Goal: Information Seeking & Learning: Check status

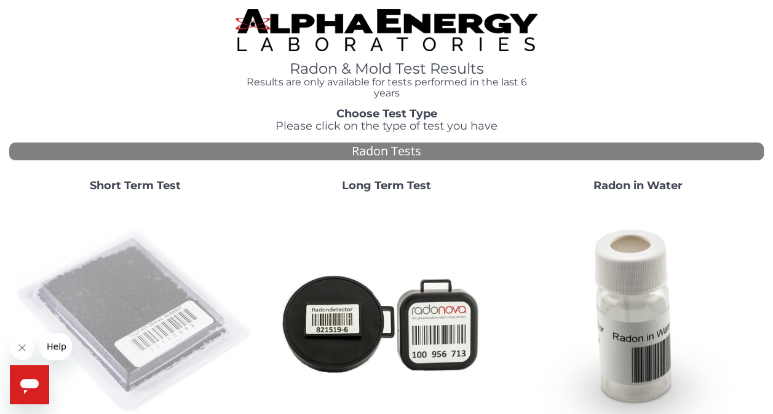
click at [84, 305] on img at bounding box center [135, 323] width 242 height 242
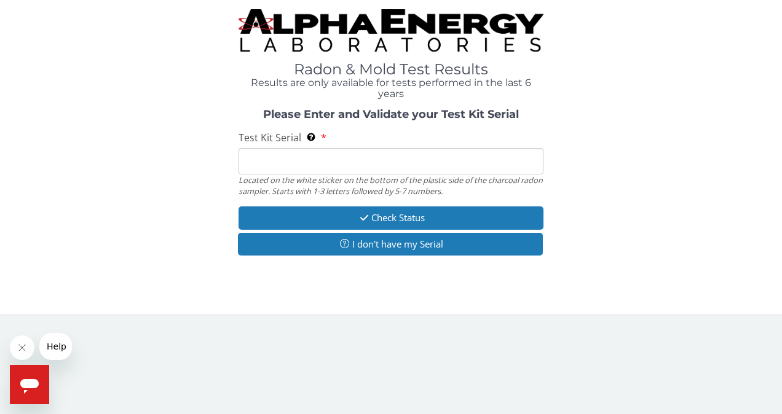
click at [321, 157] on input "Test Kit Serial Located on the white sticker on the bottom of the plastic side …" at bounding box center [390, 161] width 305 height 26
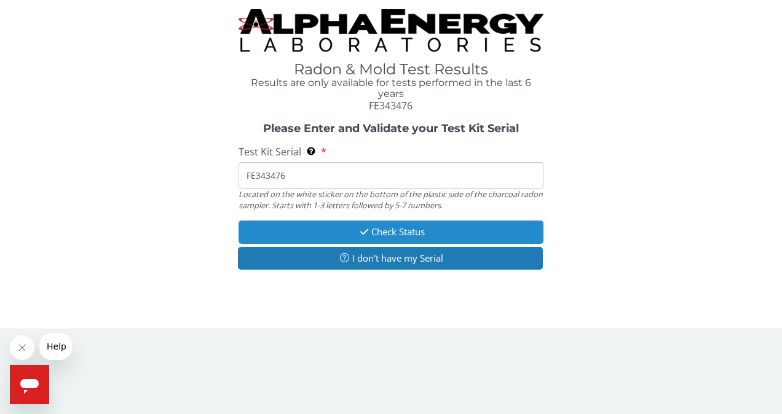
type input "FE343476"
click at [377, 231] on button "Check Status" at bounding box center [390, 232] width 305 height 23
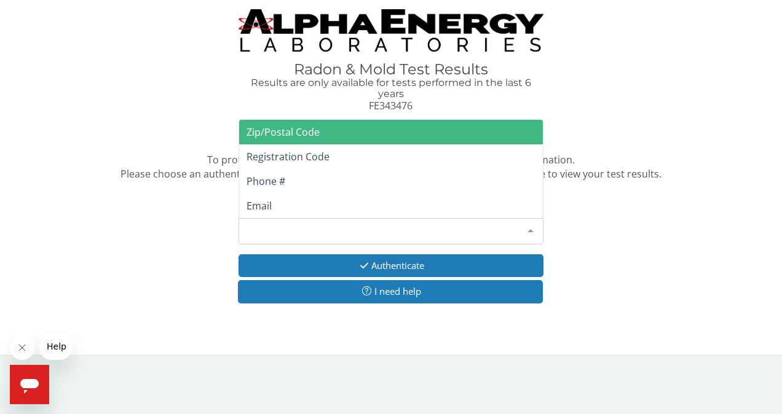
click at [378, 233] on div "Please make a selection" at bounding box center [390, 231] width 305 height 26
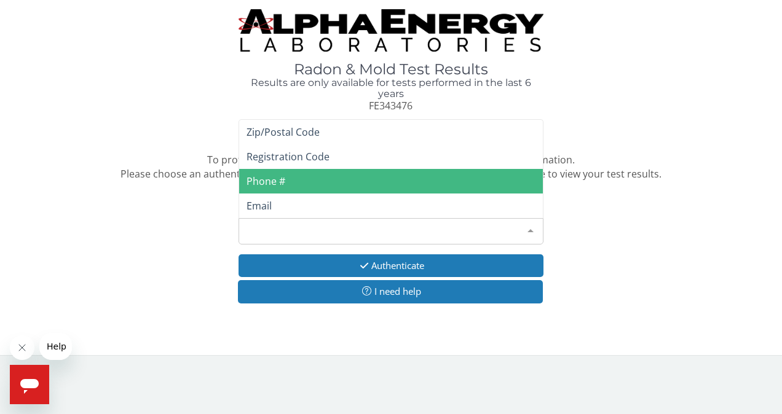
click at [272, 179] on span "Phone #" at bounding box center [265, 182] width 39 height 14
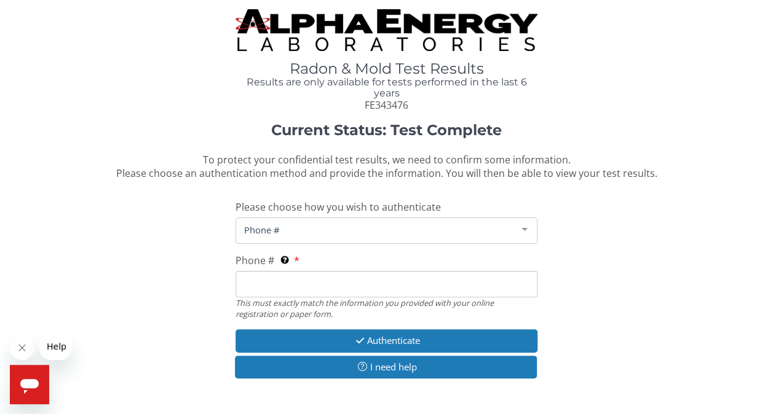
click at [268, 287] on input "Phone # This must exactly match the information you provided with your online r…" at bounding box center [386, 284] width 302 height 26
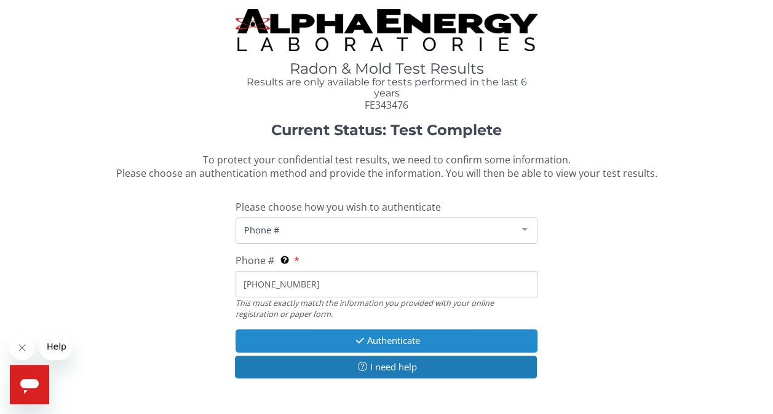
type input "[PHONE_NUMBER]"
click at [359, 343] on icon "button" at bounding box center [360, 340] width 14 height 9
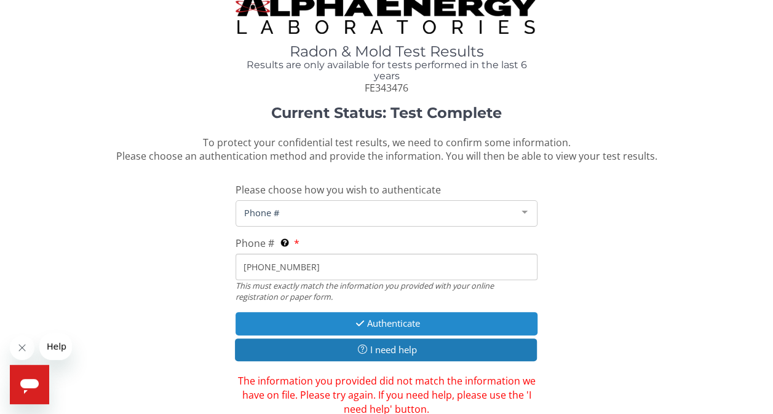
scroll to position [18, 0]
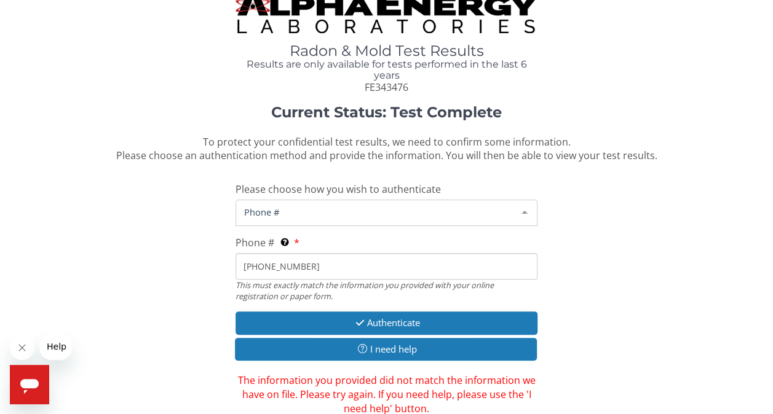
click at [293, 213] on span "Phone #" at bounding box center [376, 212] width 271 height 14
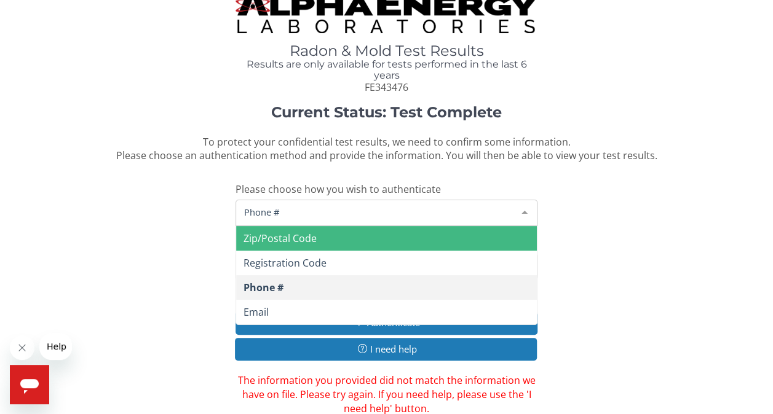
click at [277, 234] on span "Zip/Postal Code" at bounding box center [279, 239] width 73 height 14
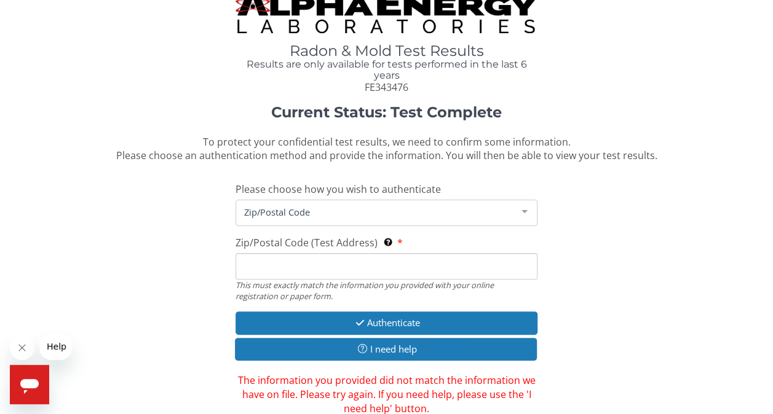
click at [259, 269] on input "Zip/Postal Code (Test Address) This must exactly match the information you prov…" at bounding box center [386, 266] width 302 height 26
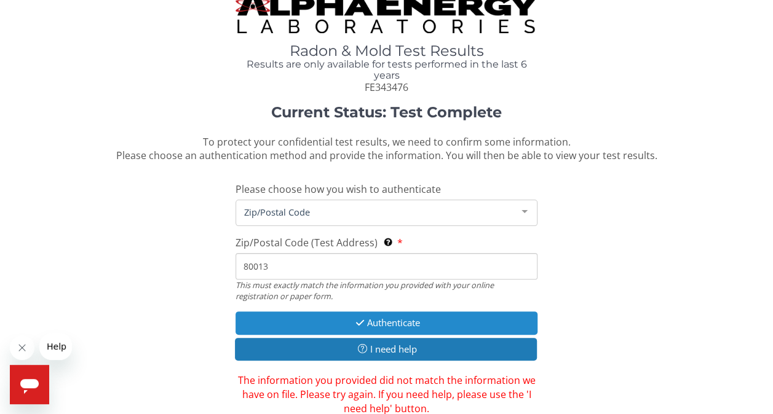
type input "80013"
click at [361, 322] on icon "button" at bounding box center [360, 322] width 14 height 9
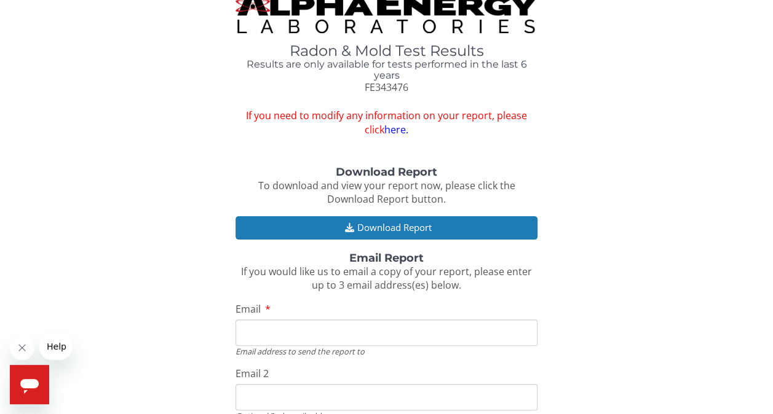
click at [419, 393] on input "Email 2" at bounding box center [386, 397] width 302 height 26
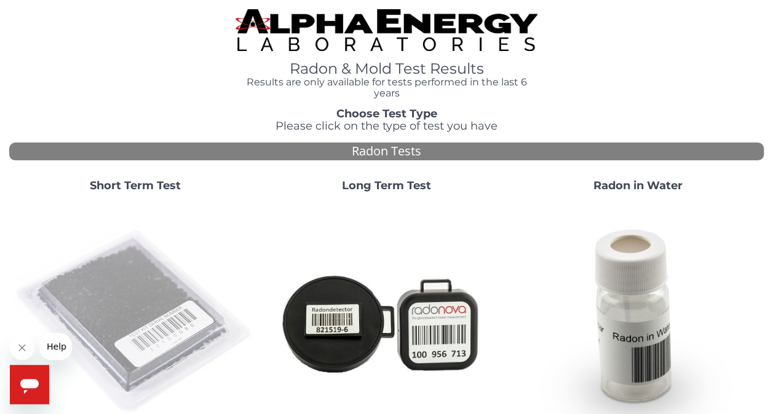
click at [146, 313] on img at bounding box center [135, 323] width 242 height 242
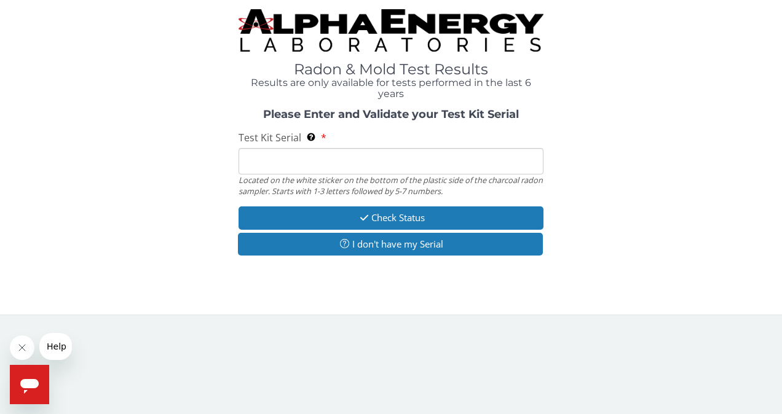
click at [312, 160] on input "Test Kit Serial Located on the white sticker on the bottom of the plastic side …" at bounding box center [390, 161] width 305 height 26
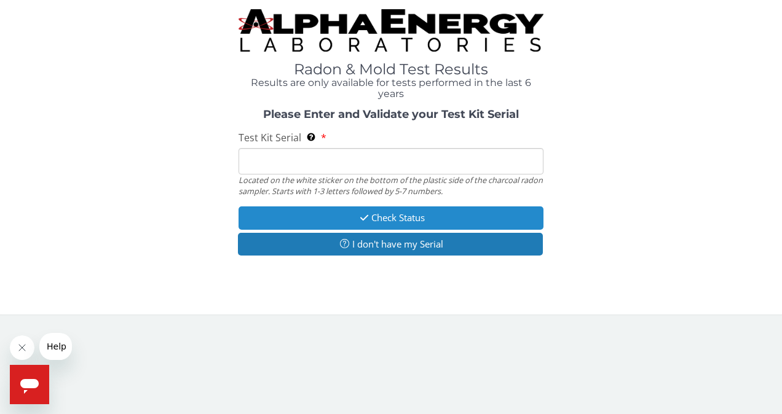
type input "FE343476"
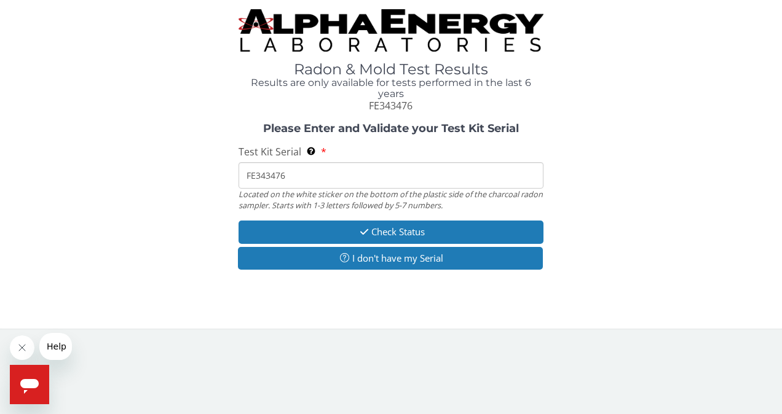
click at [284, 209] on div "Located on the white sticker on the bottom of the plastic side of the charcoal …" at bounding box center [390, 200] width 305 height 23
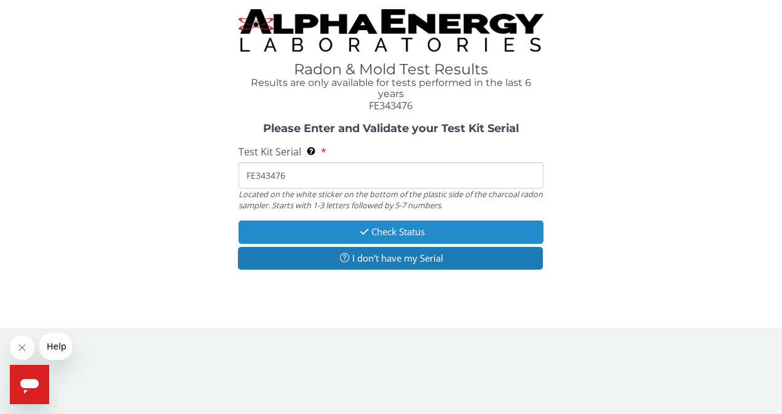
click at [369, 229] on button "Check Status" at bounding box center [390, 232] width 305 height 23
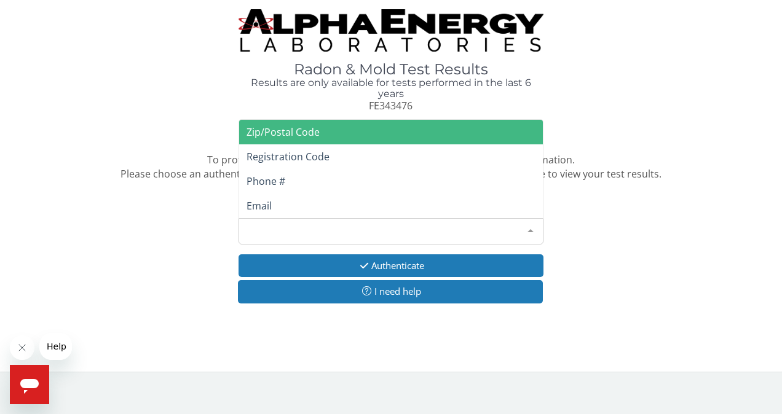
click at [353, 230] on div "Please make a selection" at bounding box center [390, 231] width 305 height 26
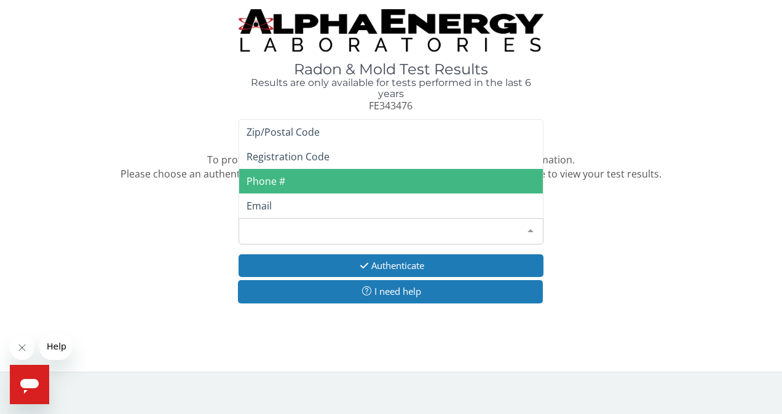
click at [268, 185] on span "Phone #" at bounding box center [265, 182] width 39 height 14
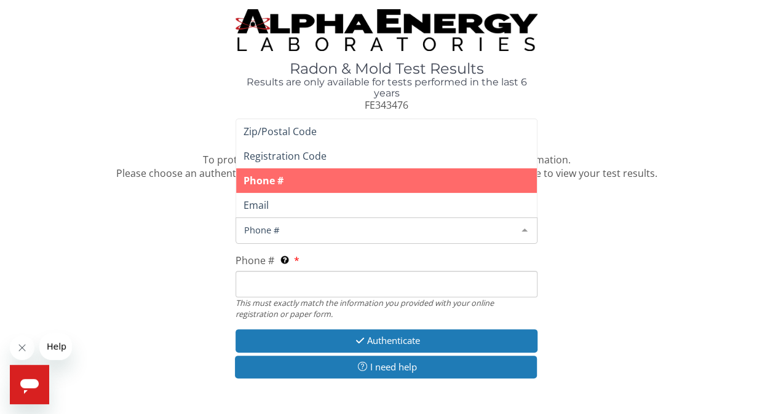
click at [278, 224] on span "Phone #" at bounding box center [376, 230] width 271 height 14
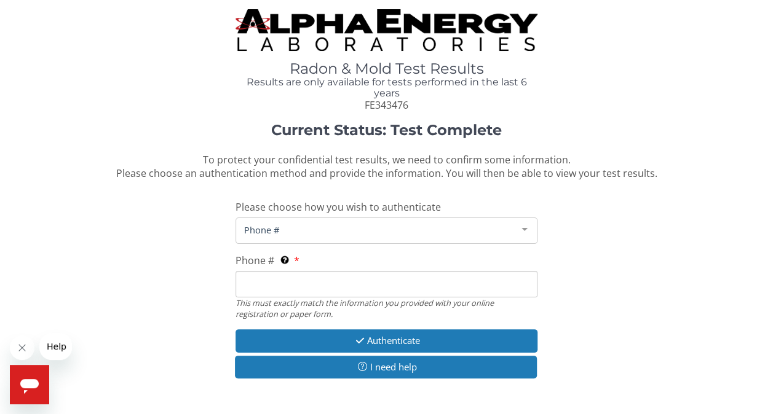
click at [258, 275] on input "Phone # This must exactly match the information you provided with your online r…" at bounding box center [386, 284] width 302 height 26
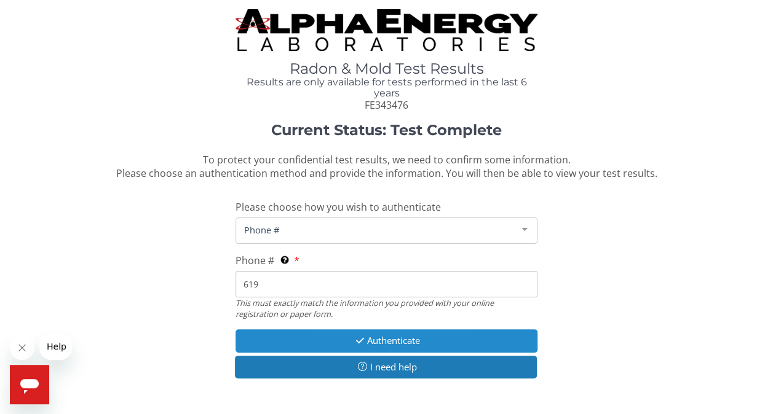
type input "[PHONE_NUMBER]"
click at [371, 340] on button "Authenticate" at bounding box center [386, 340] width 302 height 23
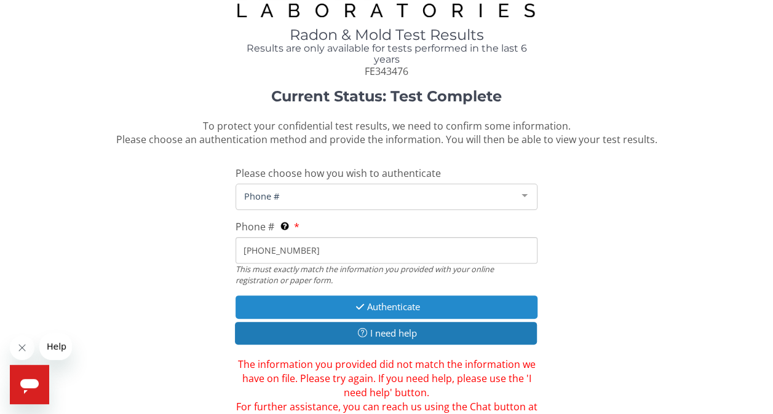
scroll to position [31, 0]
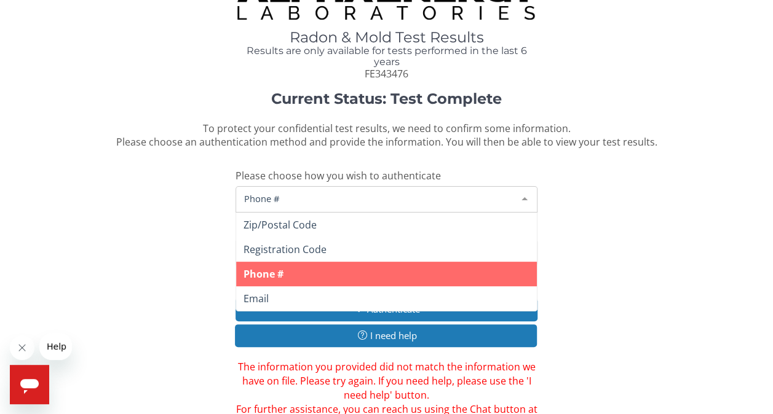
click at [331, 199] on span "Phone #" at bounding box center [376, 199] width 271 height 14
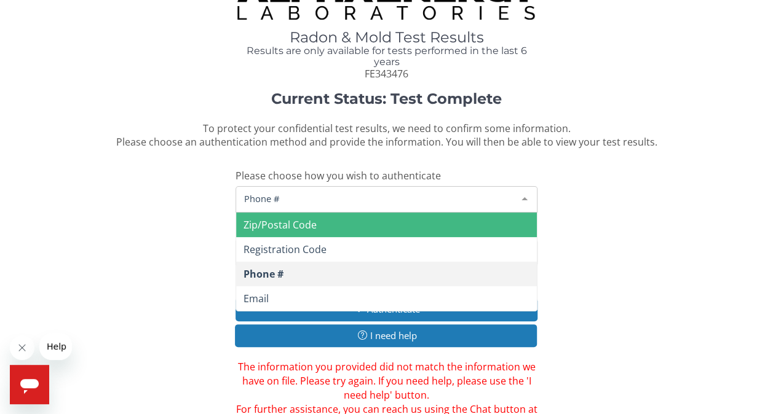
click at [281, 224] on span "Zip/Postal Code" at bounding box center [279, 225] width 73 height 14
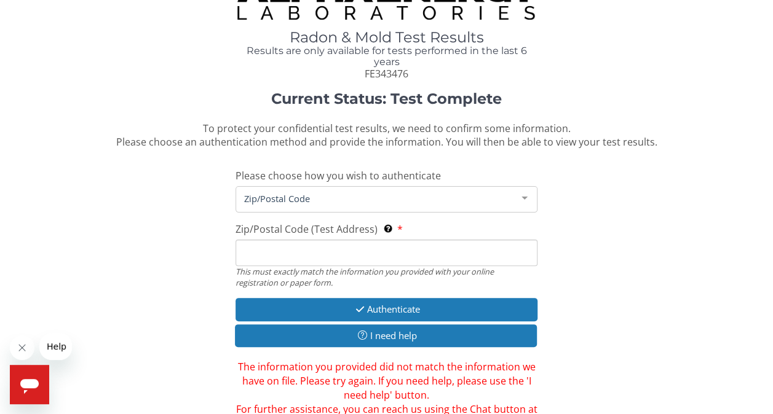
click at [274, 254] on input "Zip/Postal Code (Test Address) This must exactly match the information you prov…" at bounding box center [386, 253] width 302 height 26
type input "80013"
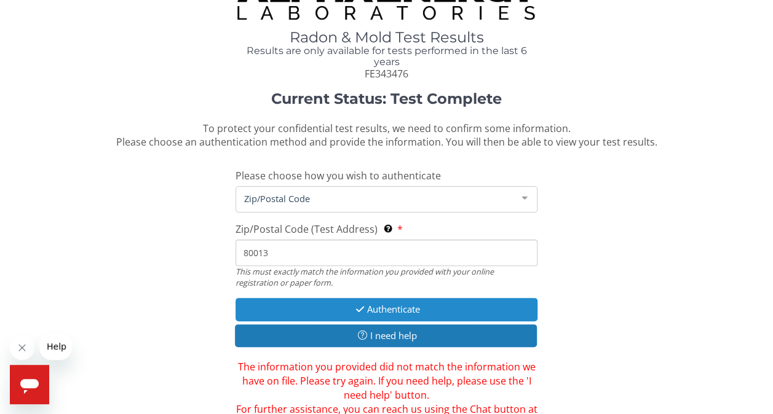
click at [358, 307] on icon "button" at bounding box center [360, 309] width 14 height 9
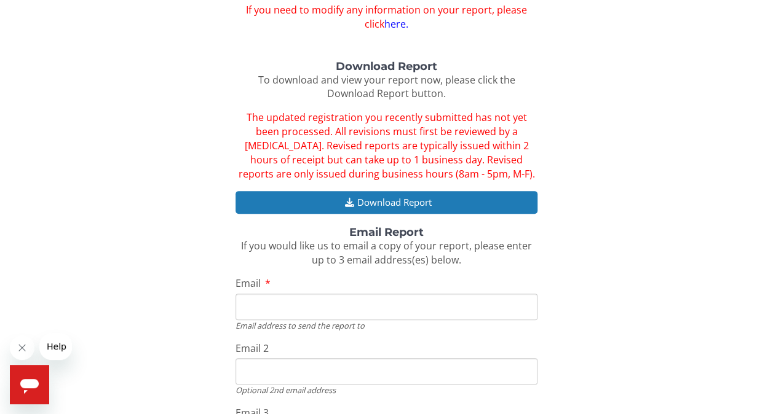
scroll to position [143, 0]
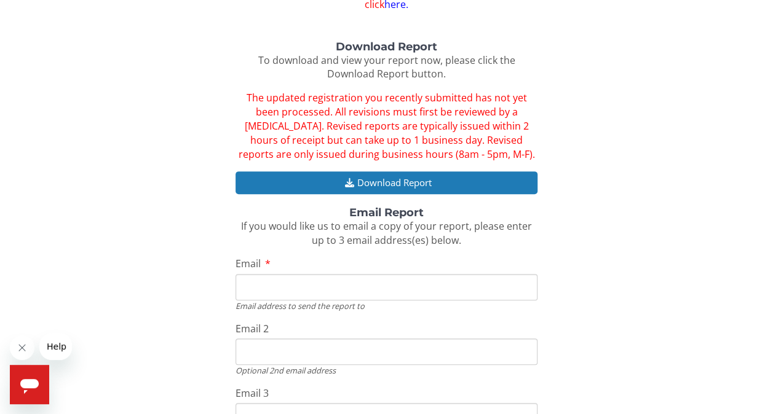
click at [344, 284] on input "Email" at bounding box center [386, 287] width 302 height 26
type input "1012.moody@gmail.com"
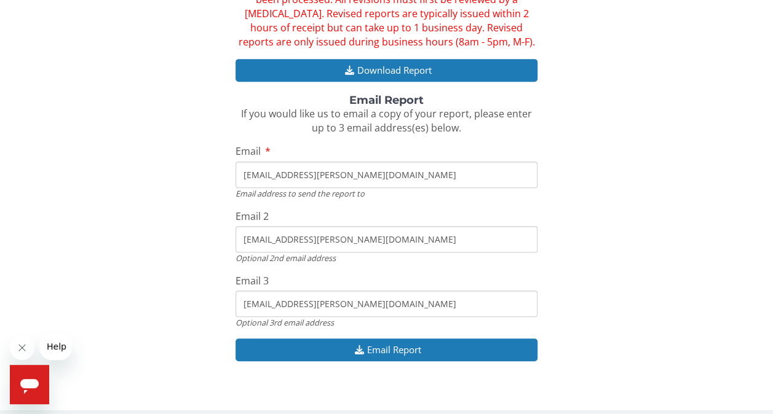
scroll to position [256, 0]
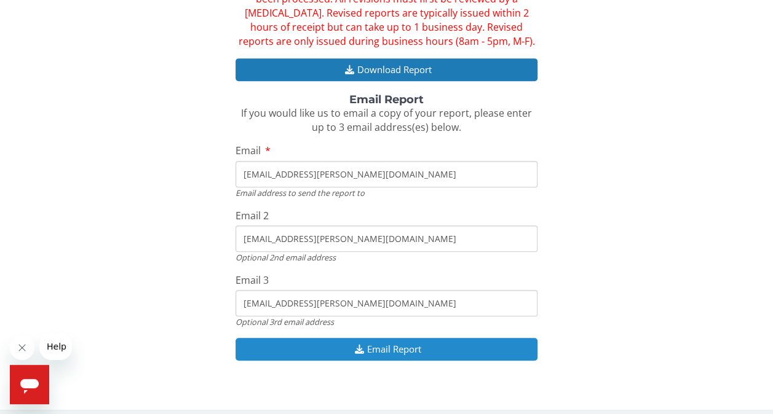
click at [390, 352] on button "Email Report" at bounding box center [386, 349] width 302 height 23
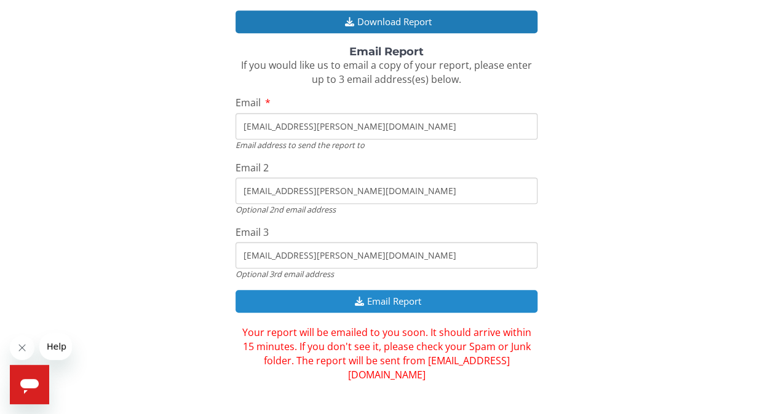
scroll to position [0, 0]
